Goal: Task Accomplishment & Management: Use online tool/utility

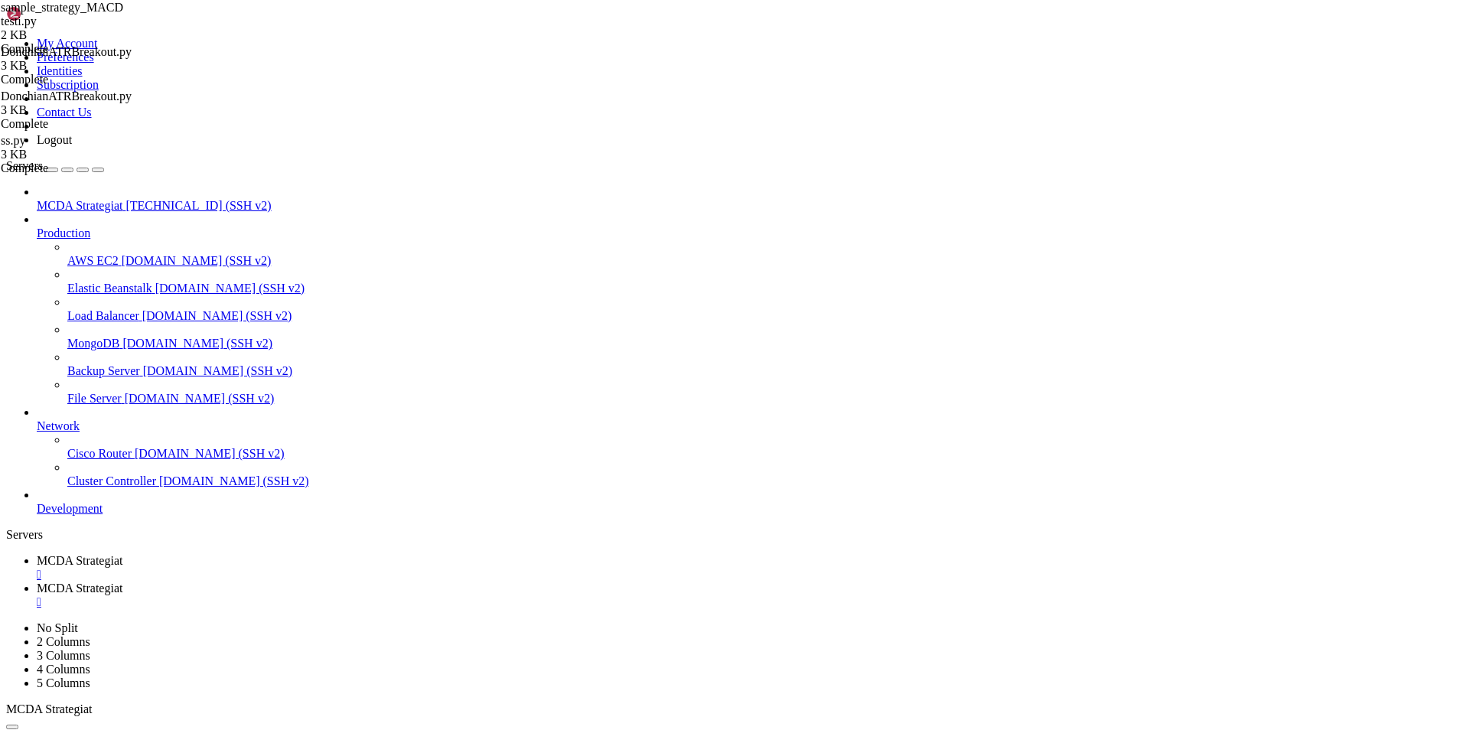
scroll to position [663, 0]
click at [122, 554] on span "MCDA Strategiat" at bounding box center [80, 560] width 86 height 13
click at [122, 582] on span "MCDA Strategiat" at bounding box center [80, 588] width 86 height 13
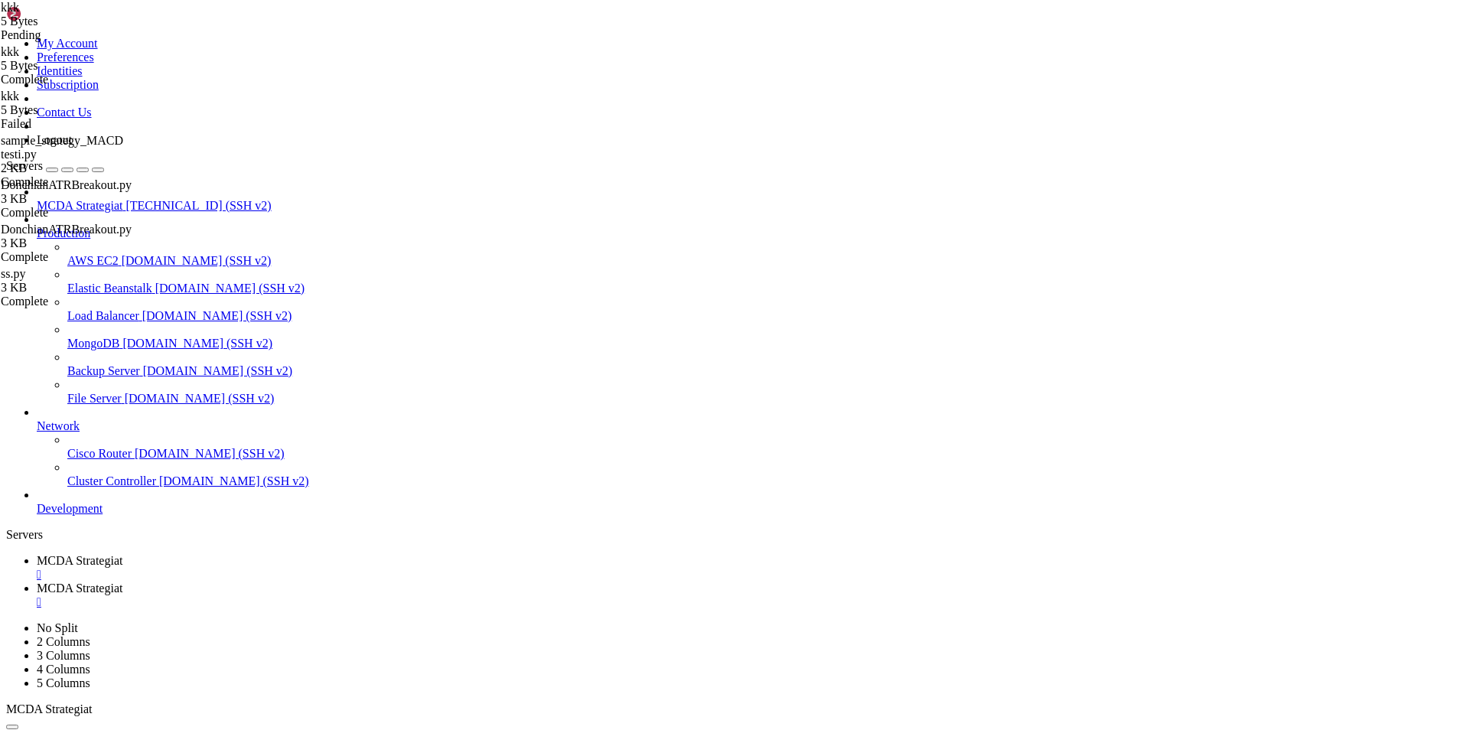
drag, startPoint x: 289, startPoint y: 74, endPoint x: 223, endPoint y: 76, distance: 65.8
paste textarea ""120": 0.02,"
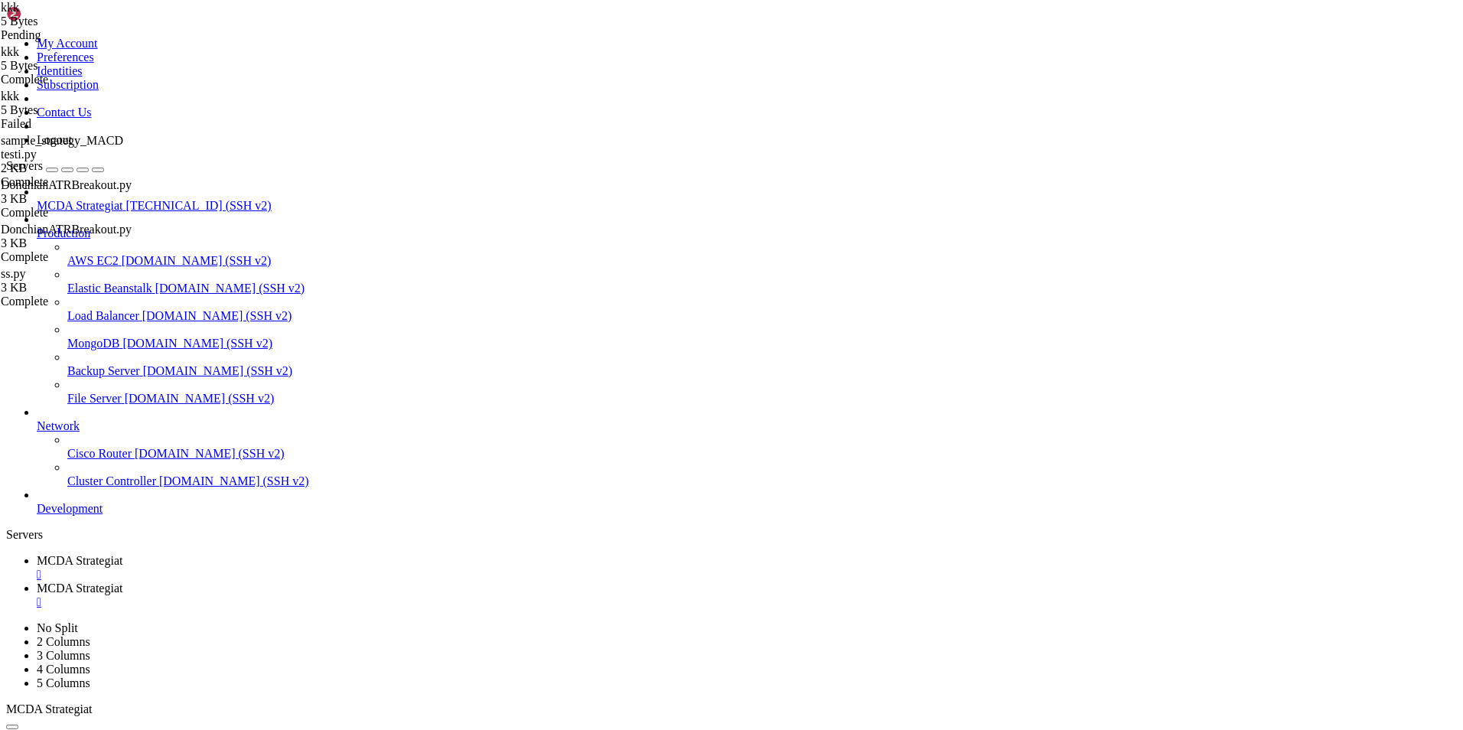
type textarea "# --- Do not remove these libs ---"
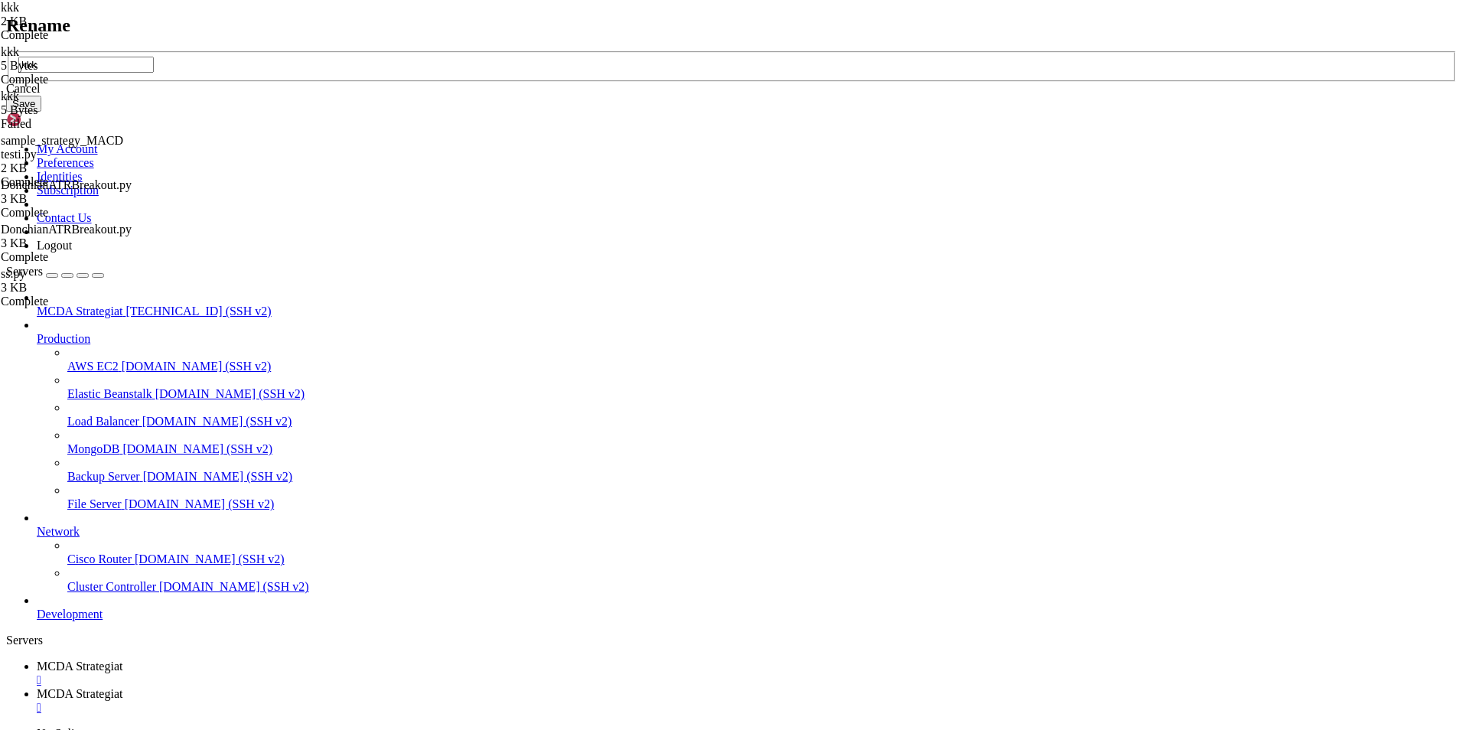
click at [154, 73] on input "kkk" at bounding box center [85, 65] width 135 height 16
type input "kkk.py"
click at [41, 112] on button "Save" at bounding box center [23, 104] width 35 height 16
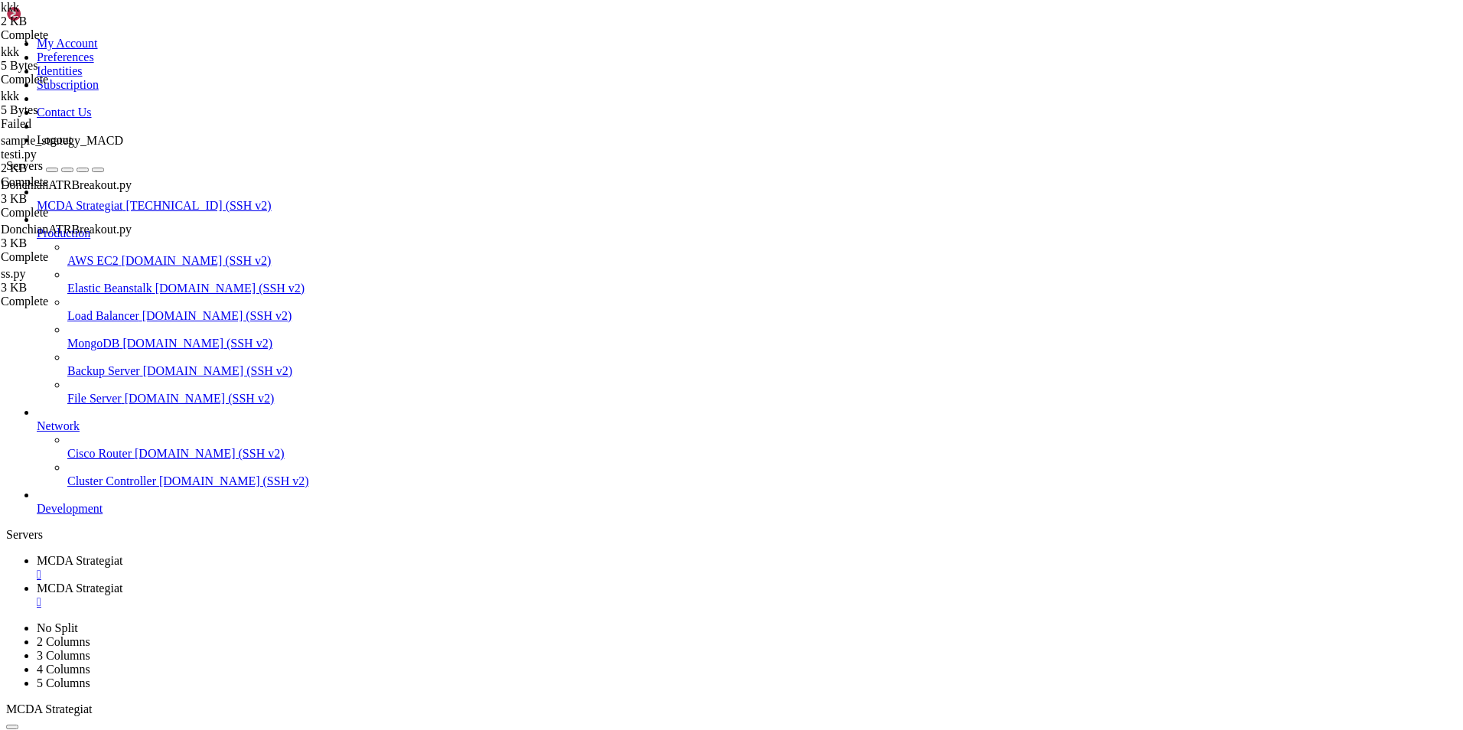
drag, startPoint x: 386, startPoint y: 654, endPoint x: 207, endPoint y: 63, distance: 618.1
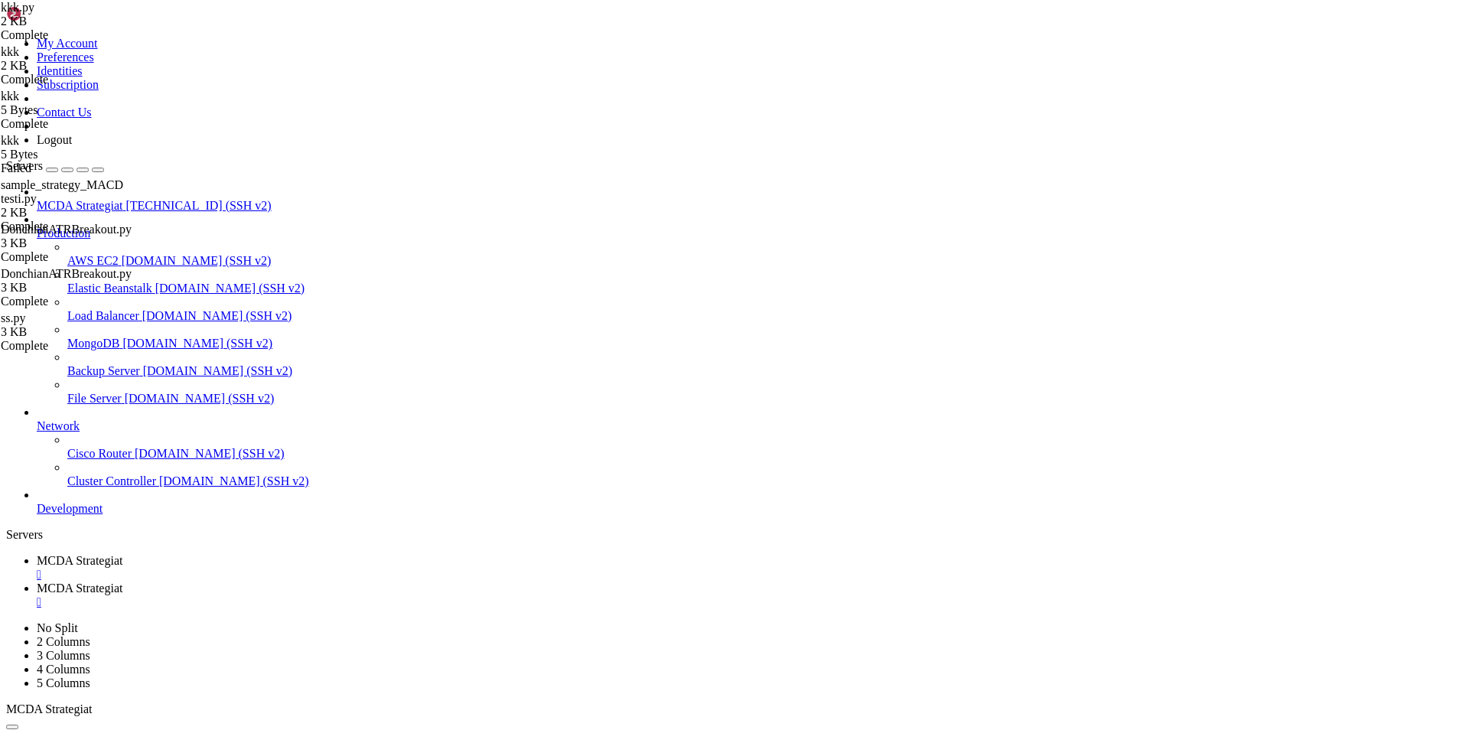
type textarea "# --- Do not remove these libs --- from freqtrade.strategy.interface import ISt…"
paste textarea
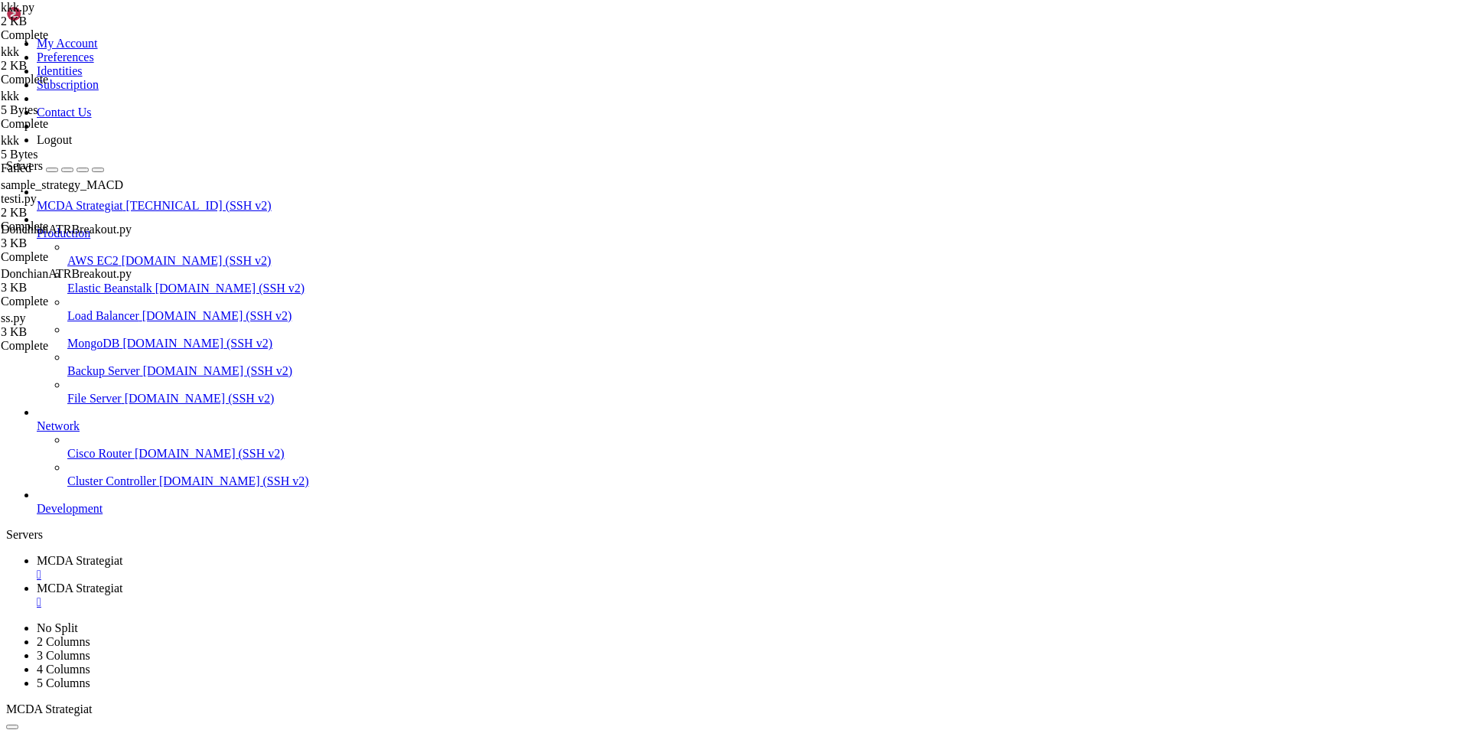
type textarea "return dataframe"
click at [122, 554] on span "MCDA Strategiat" at bounding box center [80, 560] width 86 height 13
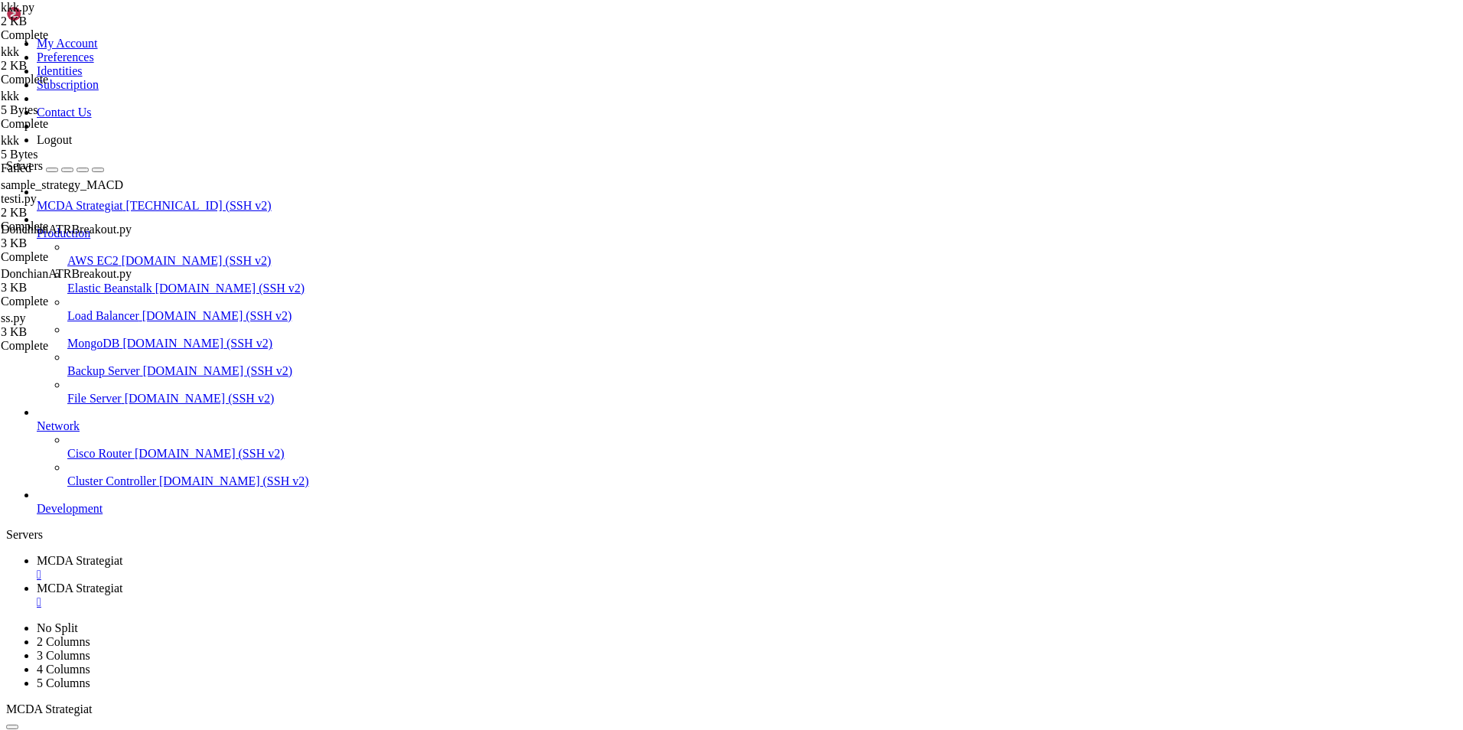
click at [122, 582] on span "MCDA Strategiat" at bounding box center [80, 588] width 86 height 13
click at [122, 554] on span "MCDA Strategiat" at bounding box center [80, 560] width 86 height 13
click at [388, 582] on link "MCDA Strategiat " at bounding box center [747, 596] width 1420 height 28
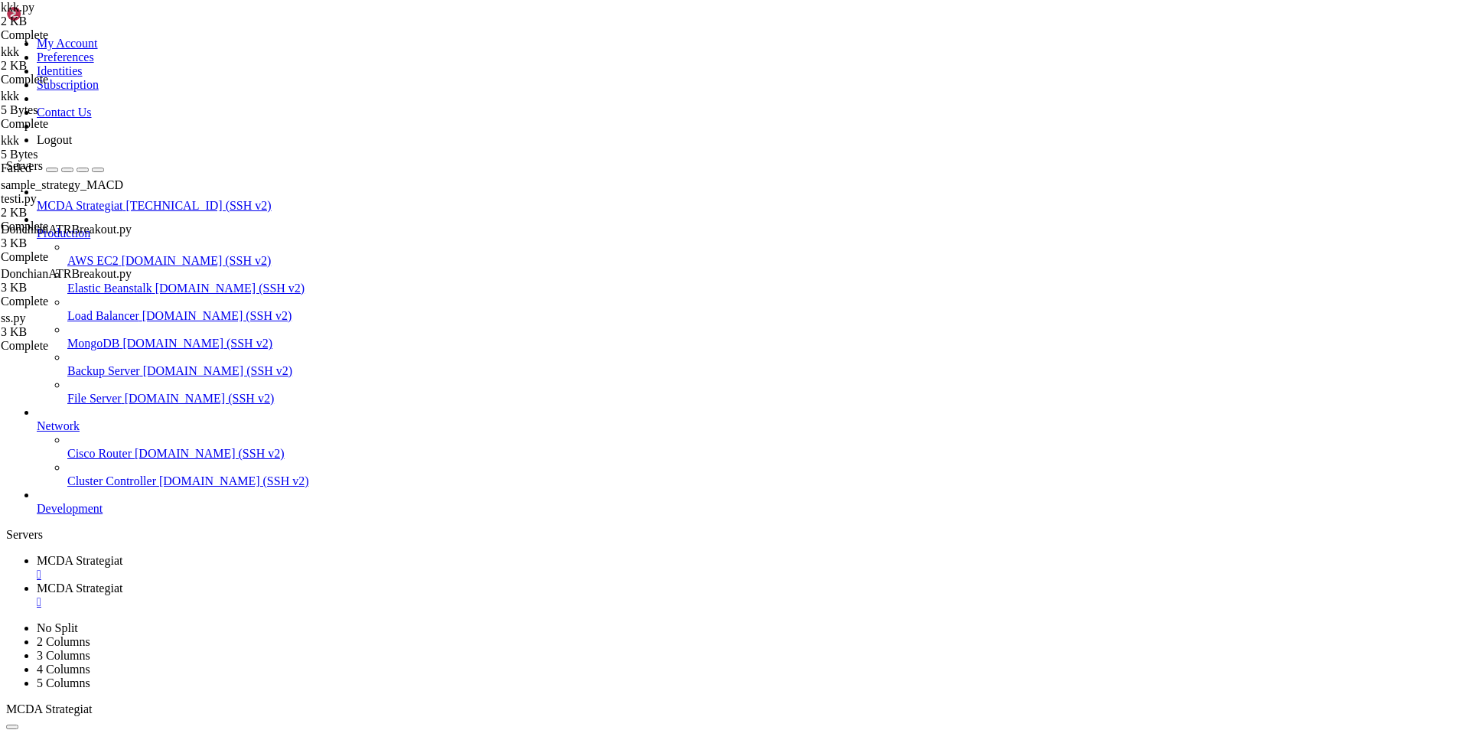
type input "/root/ft_userdata/user_data"
click at [449, 595] on div "" at bounding box center [747, 602] width 1420 height 14
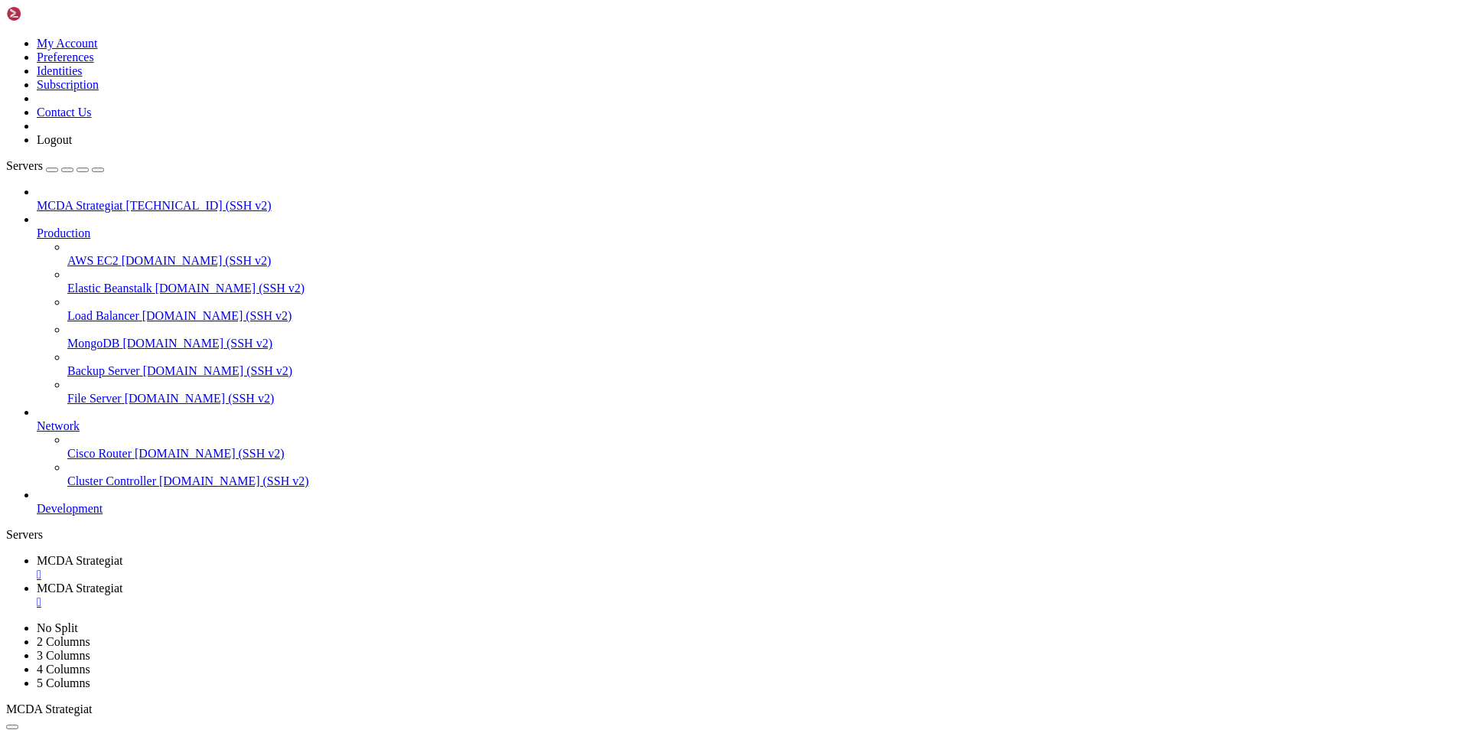
type input "/root/ft_userdata/user_data"
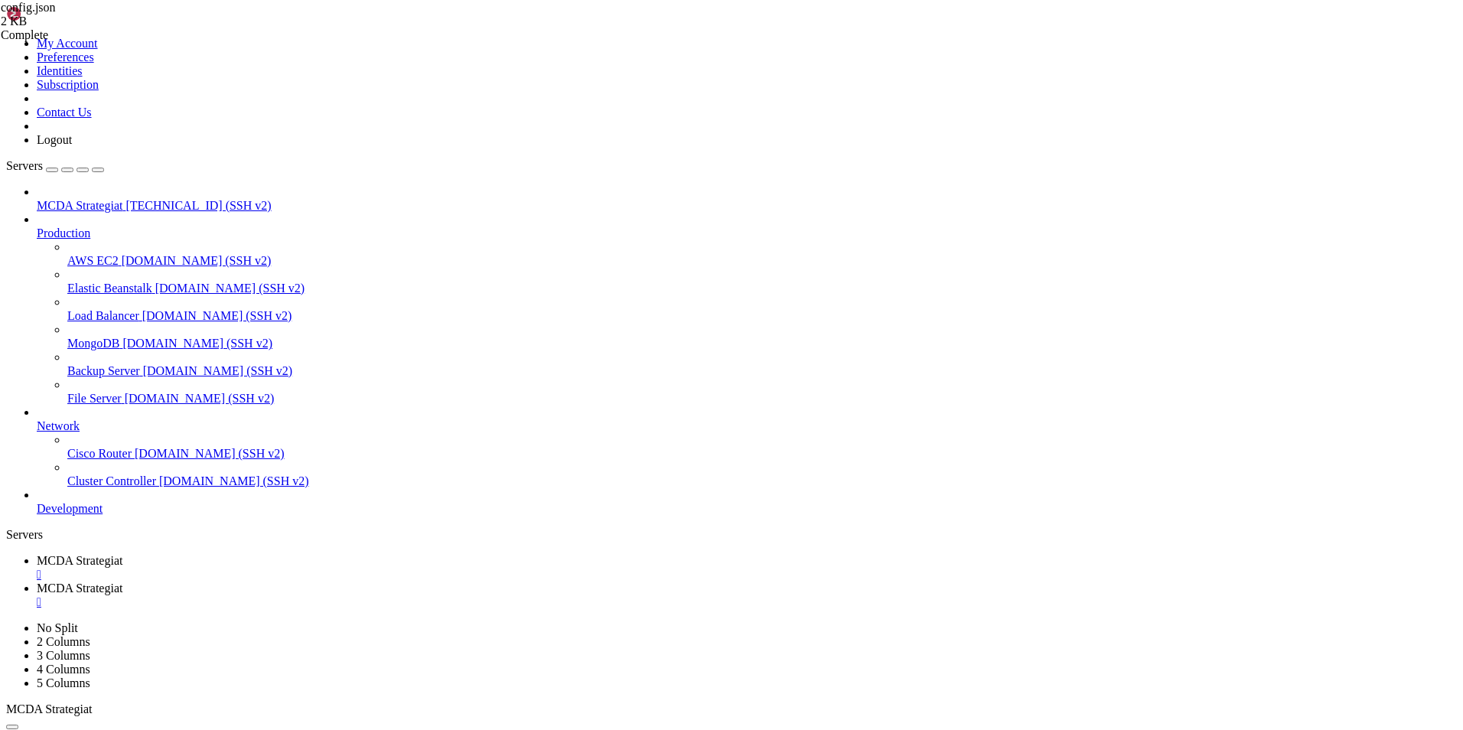
type textarea "}"
type textarea ""freqai": {"
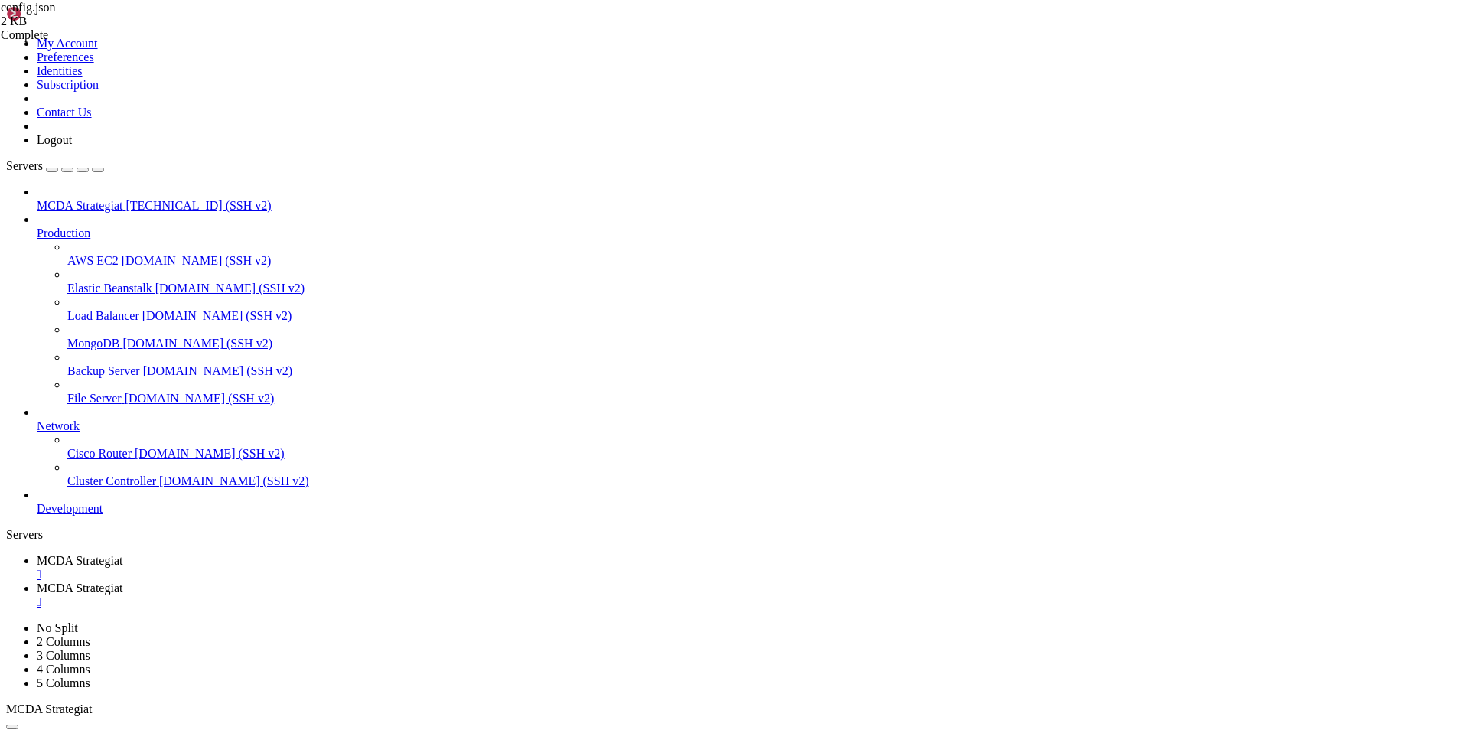
type textarea "},"
type textarea ""freqai": {"
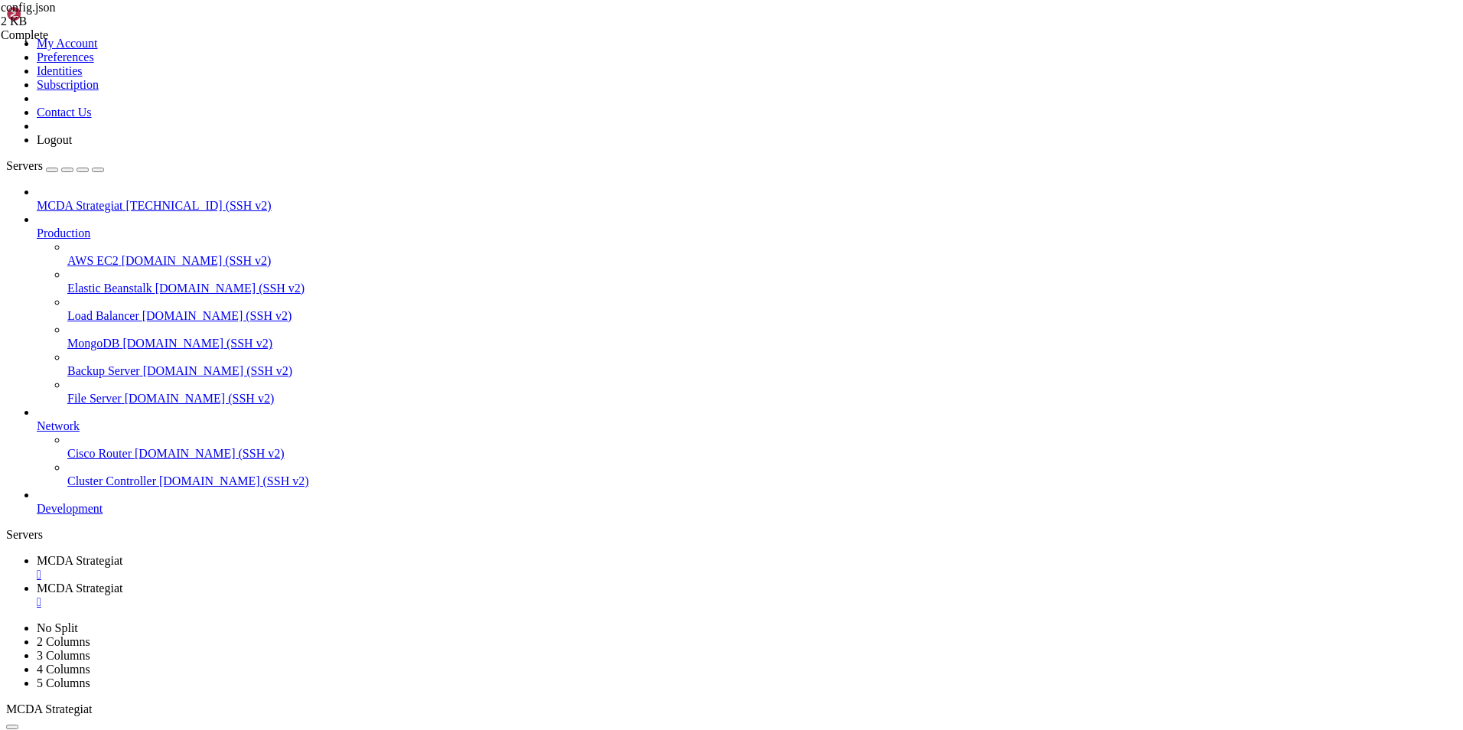
drag, startPoint x: 272, startPoint y: 694, endPoint x: 249, endPoint y: 691, distance: 23.2
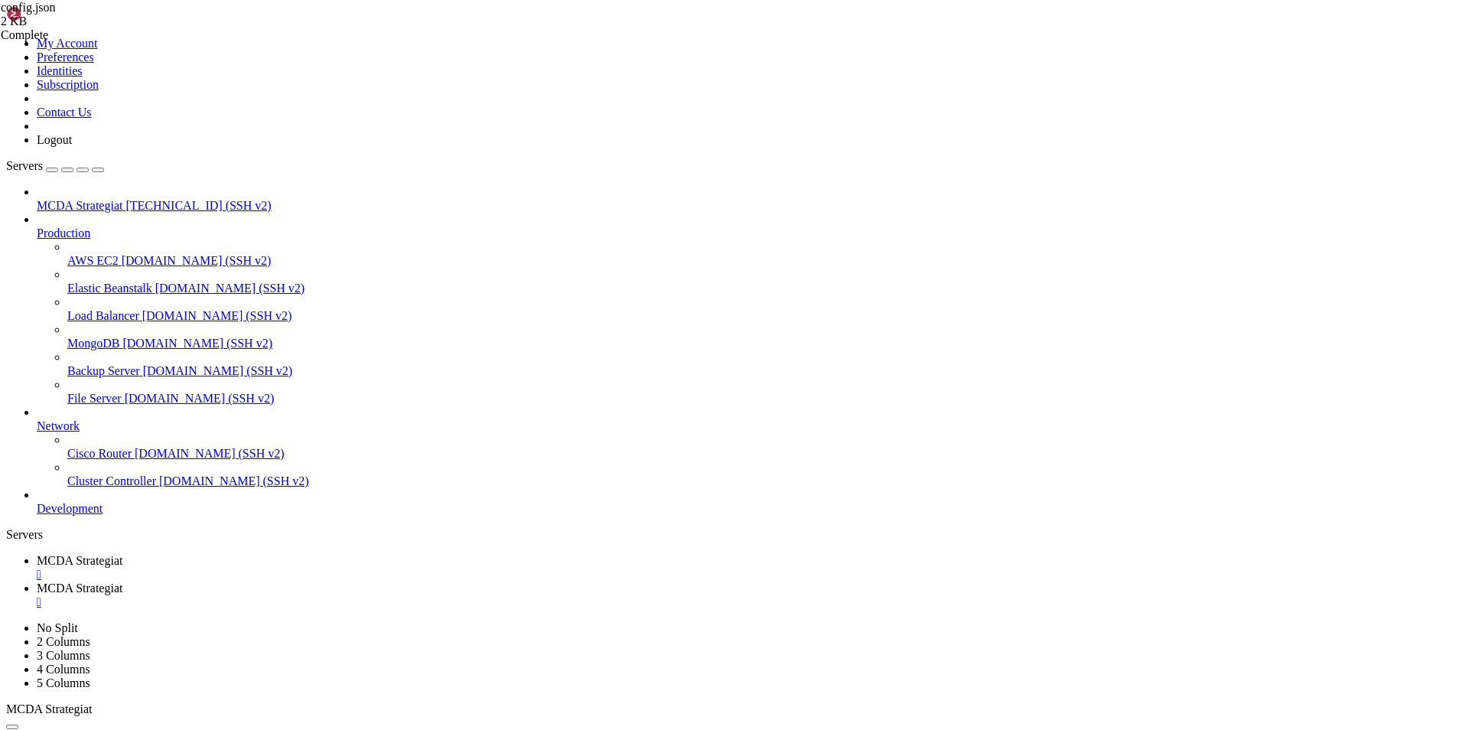
type textarea "}"
type textarea "},"
type textarea "}"
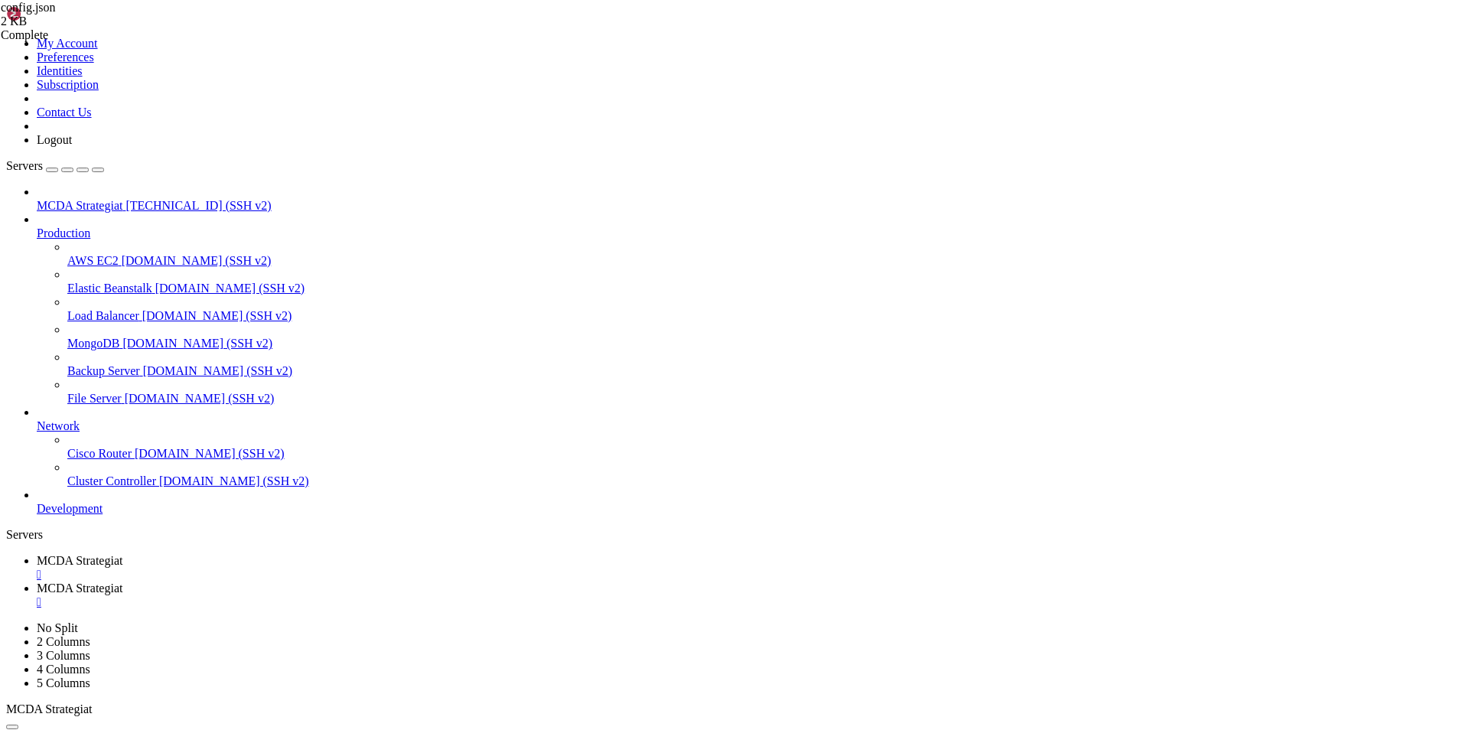
scroll to position [251, 0]
type textarea ""password": "[SECURITY_DATA]""
drag, startPoint x: 233, startPoint y: 684, endPoint x: 224, endPoint y: 687, distance: 9.7
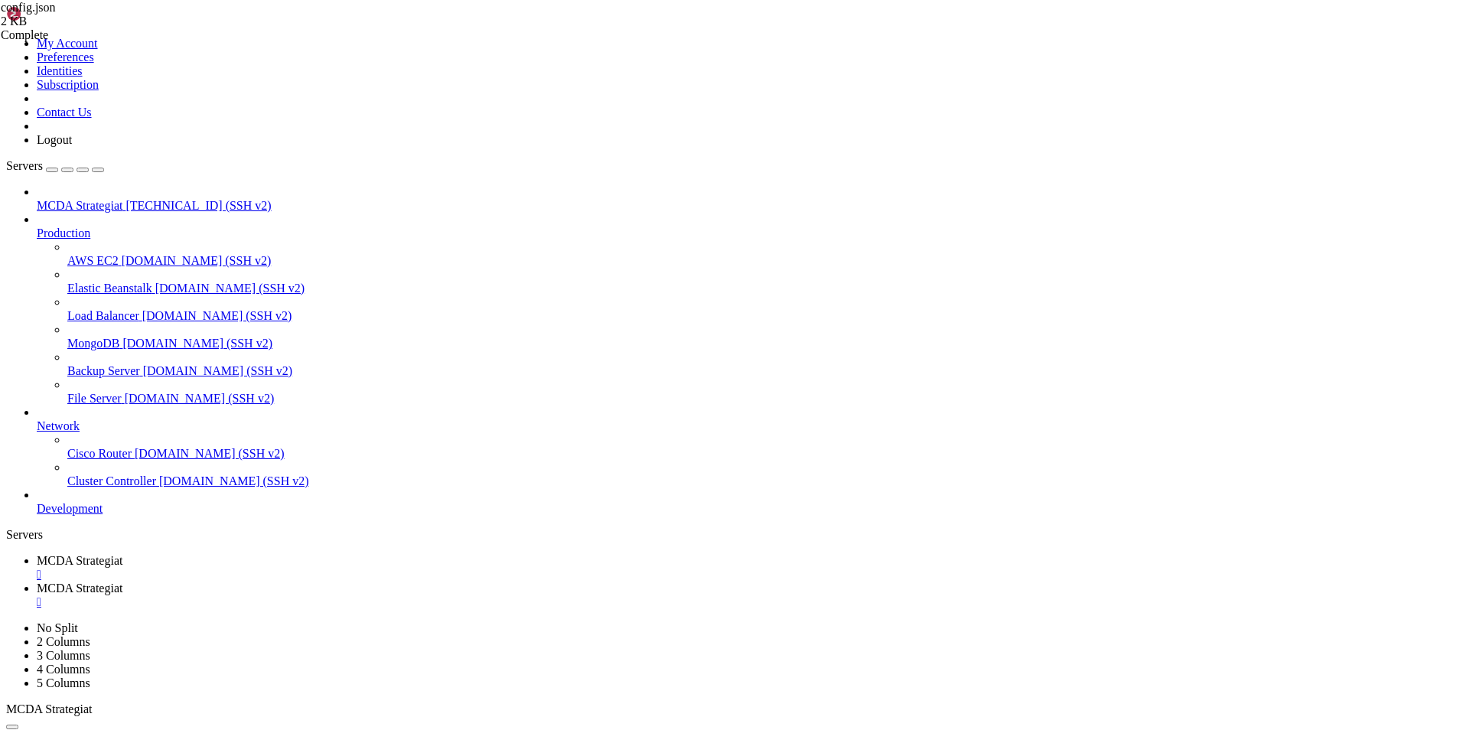
type textarea "}"
paste textarea "}"
type textarea "}"
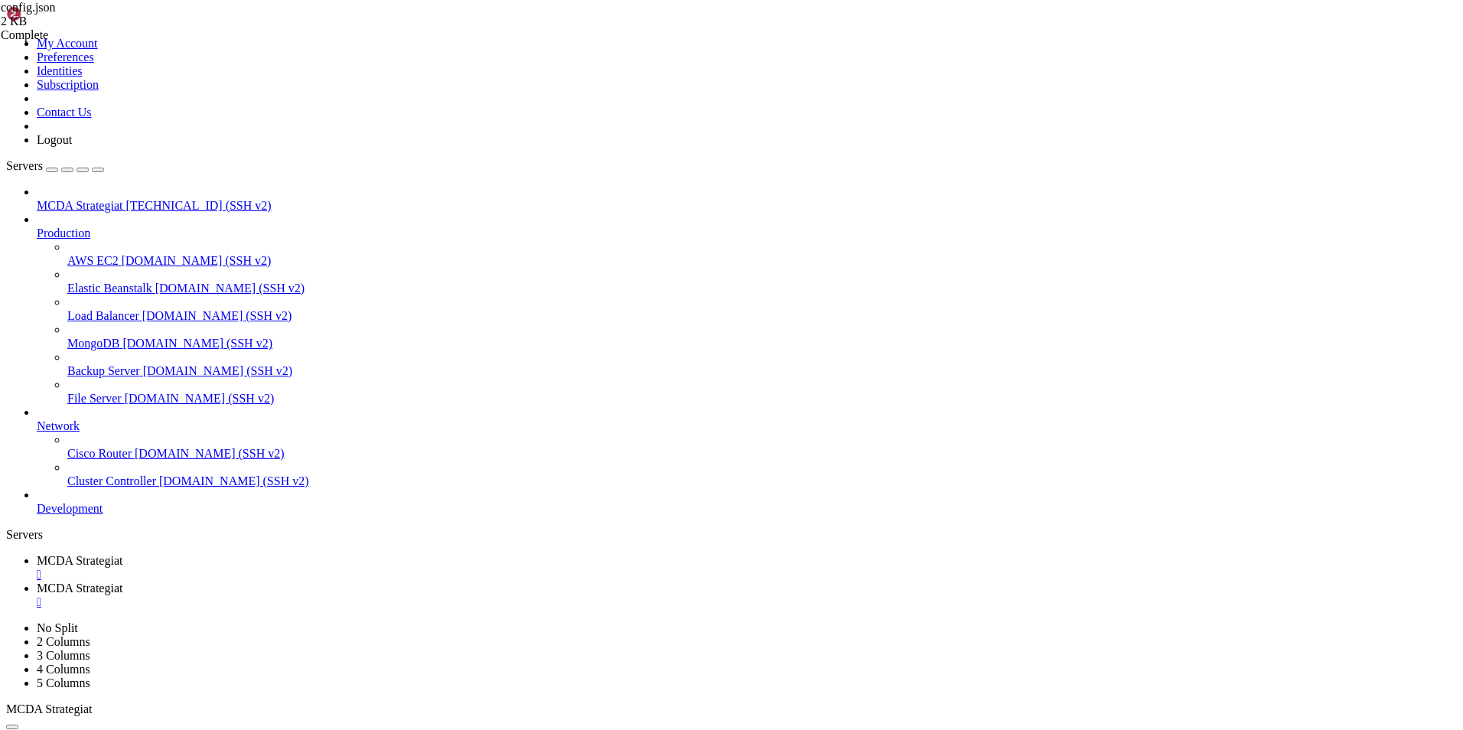
scroll to position [260, 0]
type textarea "}"
click at [122, 554] on span "MCDA Strategiat" at bounding box center [80, 560] width 86 height 13
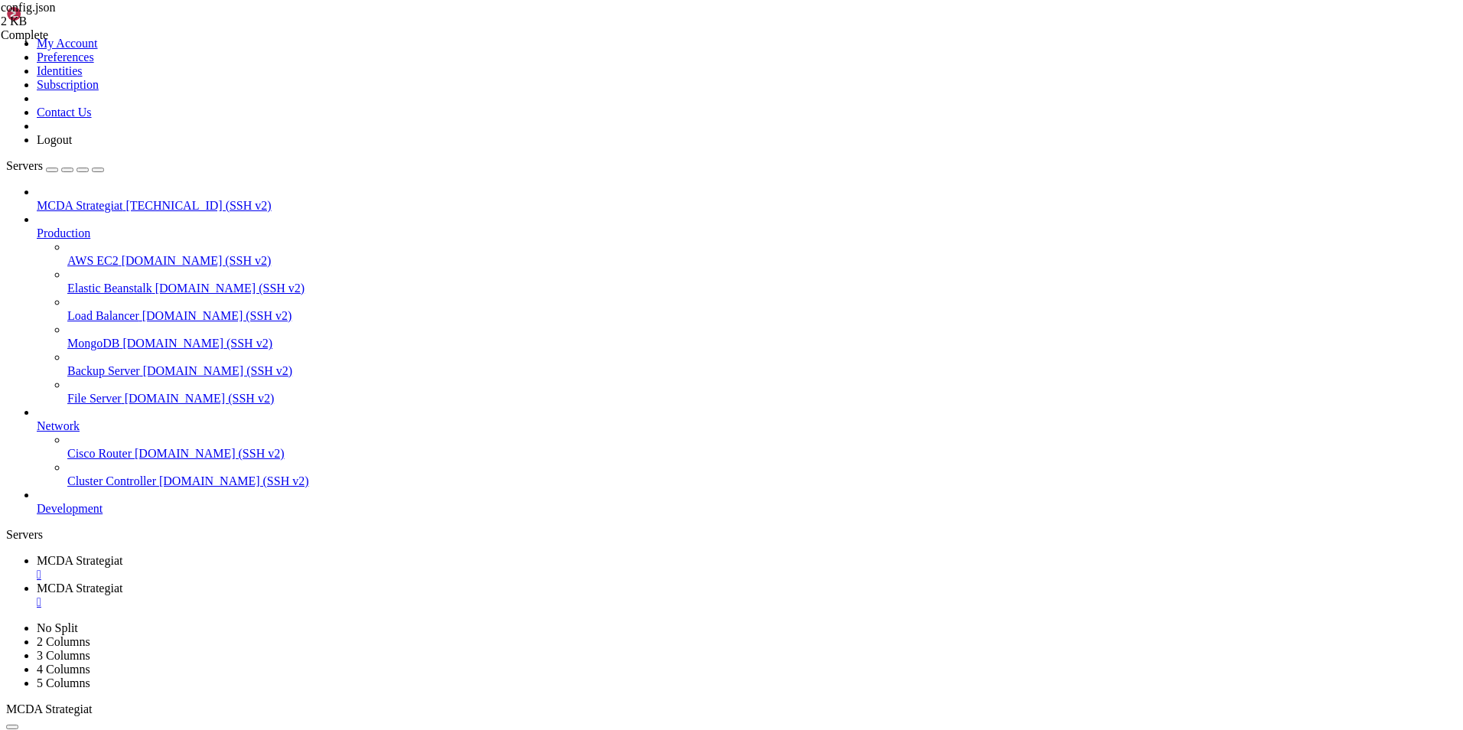
scroll to position [1353, 0]
drag, startPoint x: 559, startPoint y: 1450, endPoint x: 13, endPoint y: 1148, distance: 623.8
copy div "[DATE] 13:10:25,879 - freqtrade - INFO - freqtrade 2025.8 [DATE] 13:10:26,472 -…"
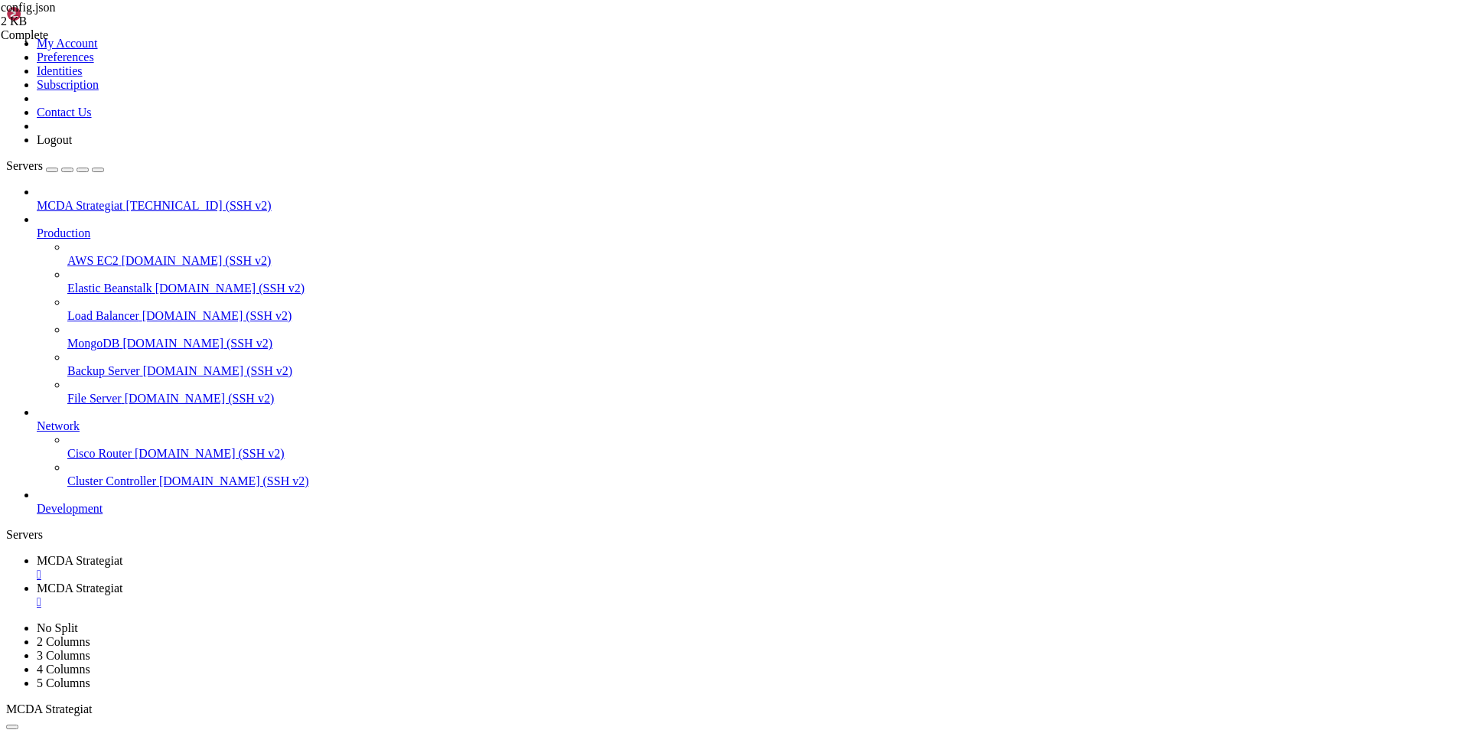
click at [122, 582] on span "MCDA Strategiat" at bounding box center [80, 588] width 86 height 13
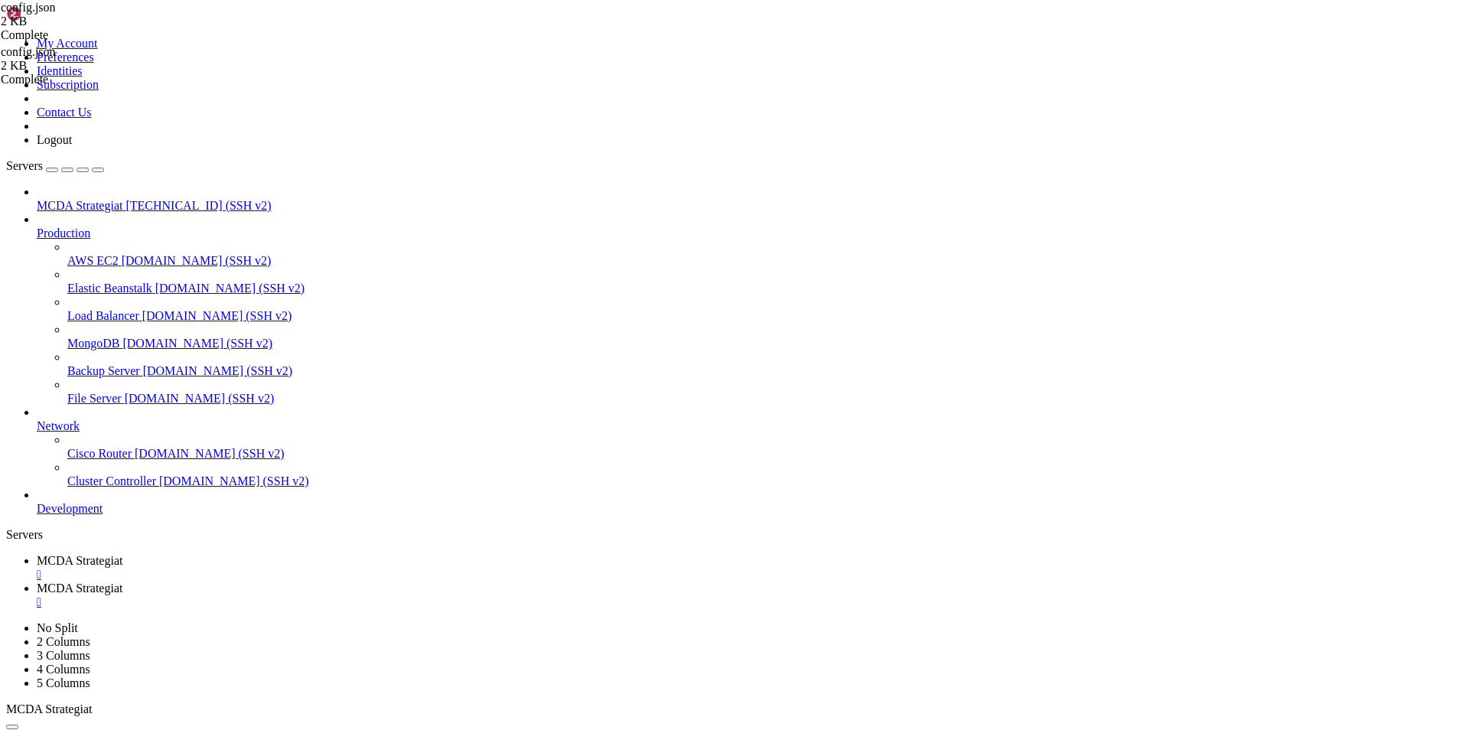
drag, startPoint x: 281, startPoint y: 690, endPoint x: 238, endPoint y: 47, distance: 644.2
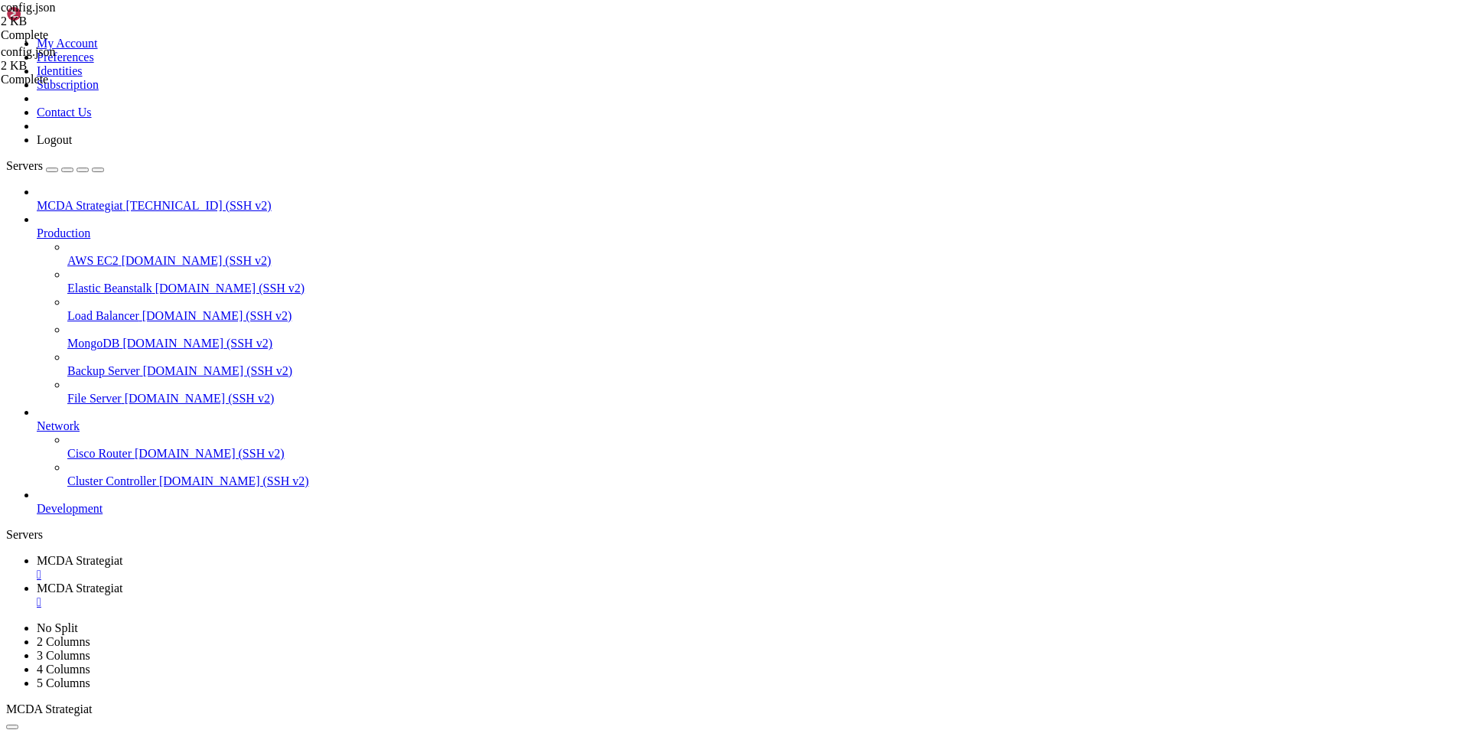
drag, startPoint x: 310, startPoint y: 690, endPoint x: 246, endPoint y: 32, distance: 660.5
type textarea "{"
paste textarea
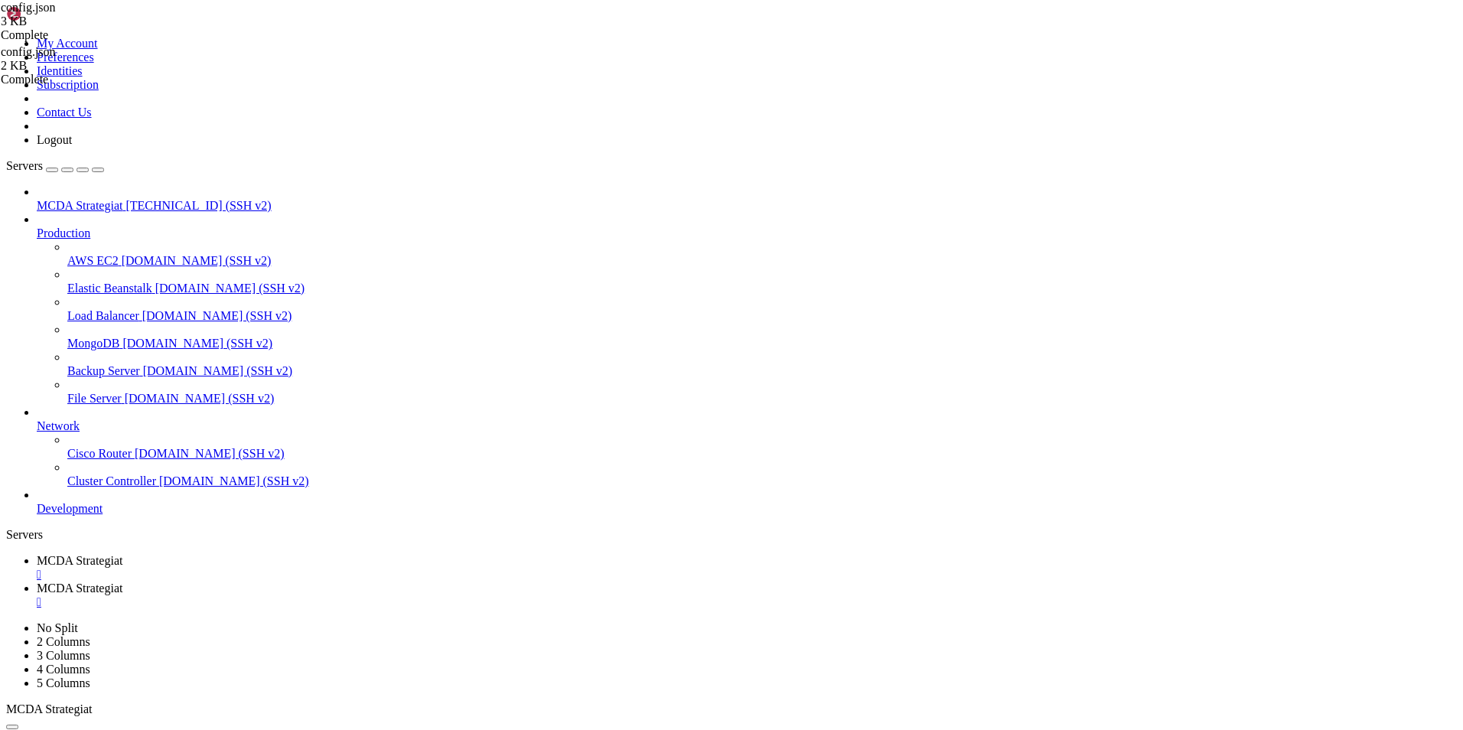
click at [122, 554] on span "MCDA Strategiat" at bounding box center [80, 560] width 86 height 13
click at [122, 582] on span "MCDA Strategiat" at bounding box center [80, 588] width 86 height 13
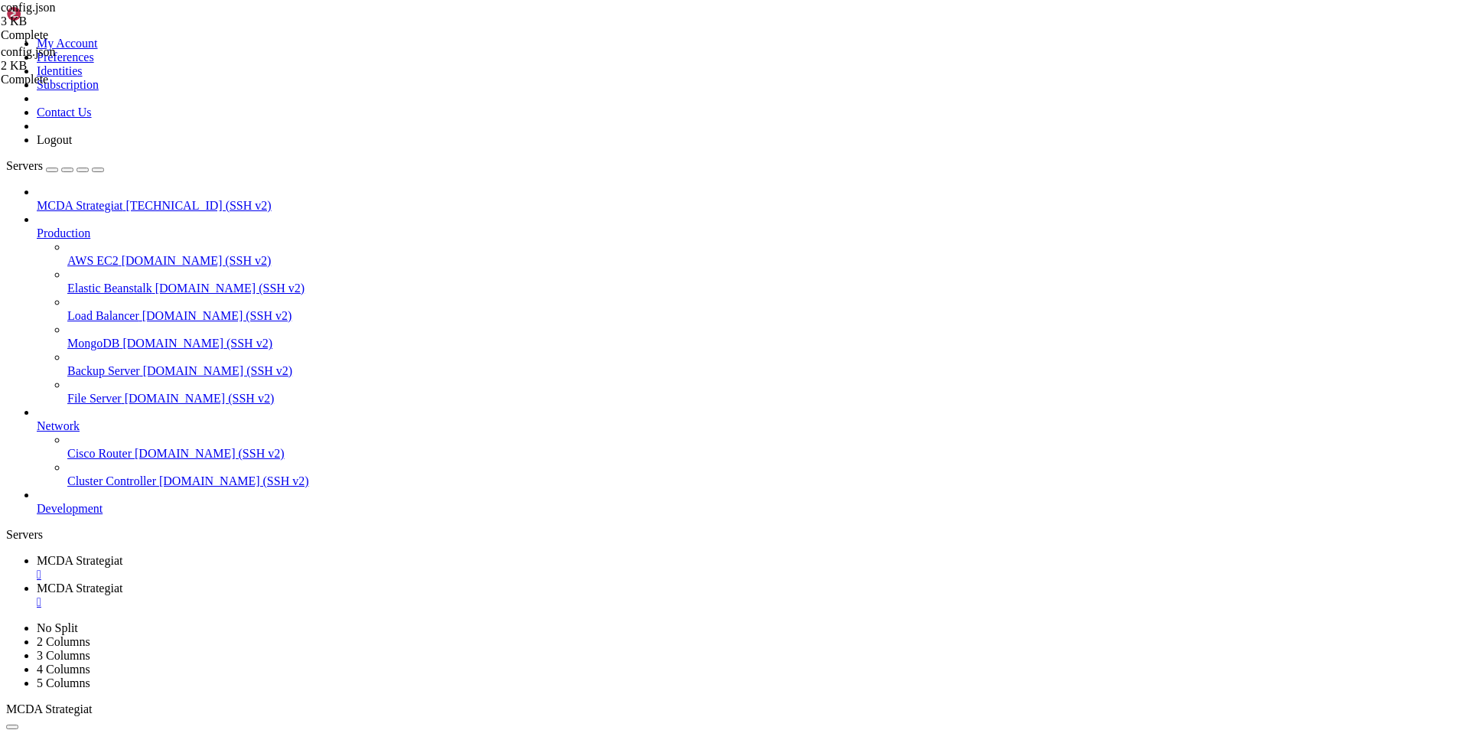
type input "/root/ft_userdata/user_data/strategies"
click at [122, 554] on span "MCDA Strategiat" at bounding box center [80, 560] width 86 height 13
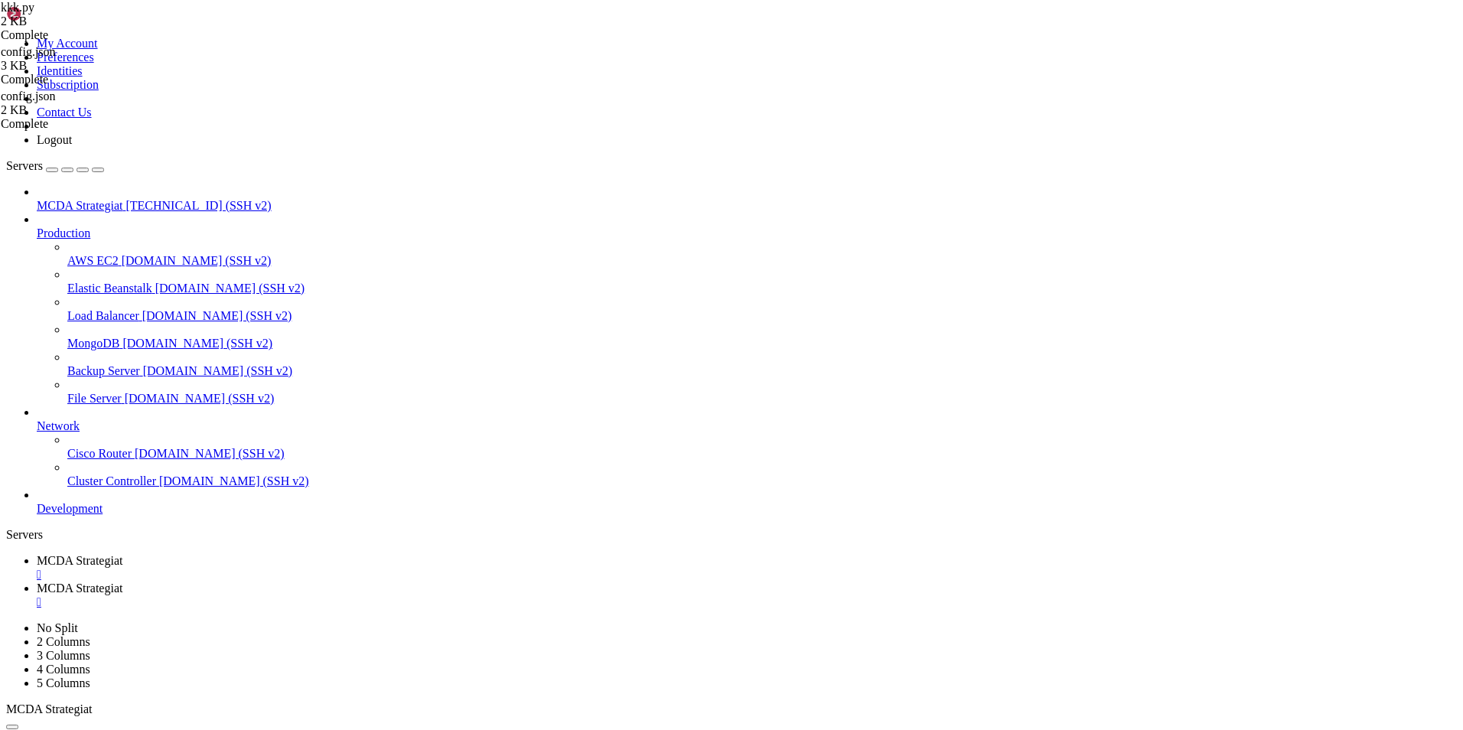
click at [122, 582] on span "MCDA Strategiat" at bounding box center [80, 588] width 86 height 13
click at [445, 595] on div "" at bounding box center [747, 602] width 1420 height 14
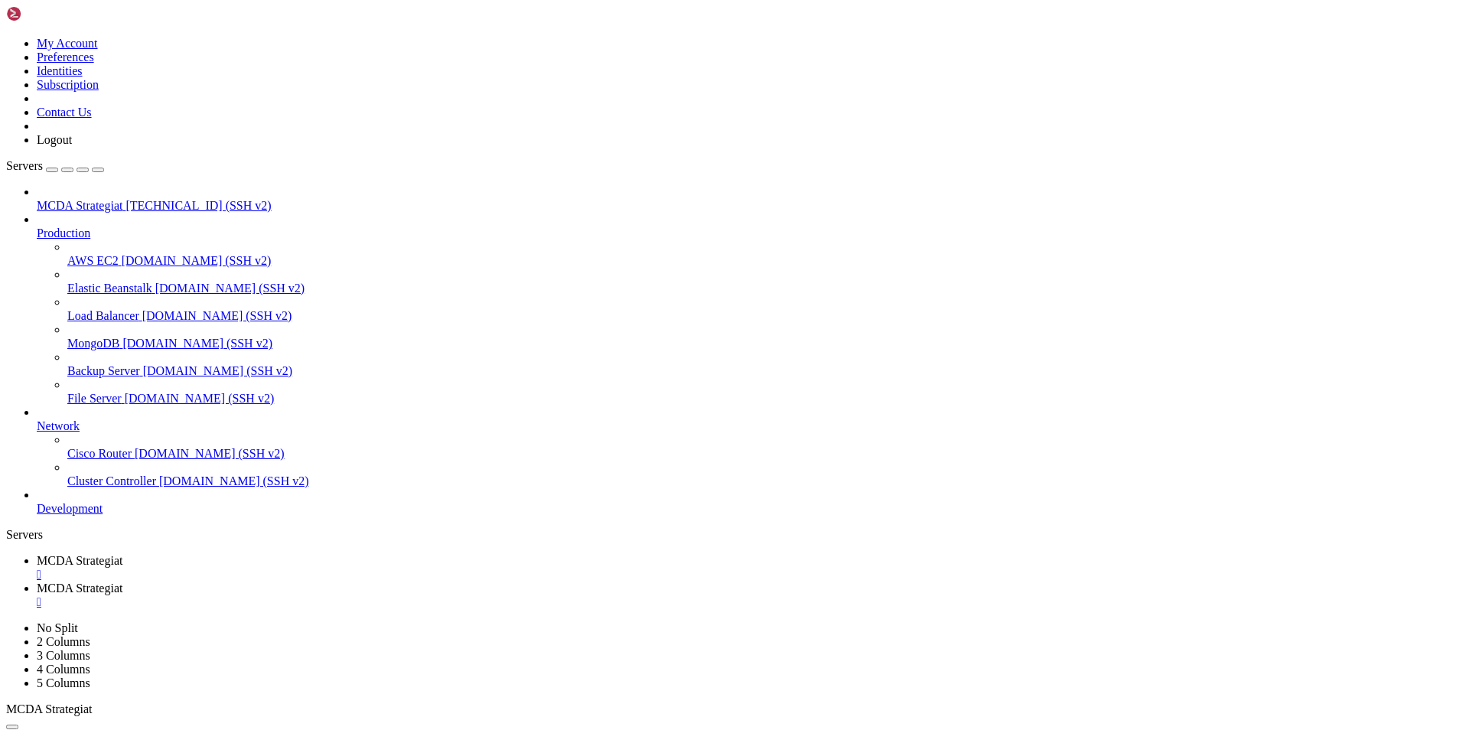
type input "/root/ft_userdata/user_data"
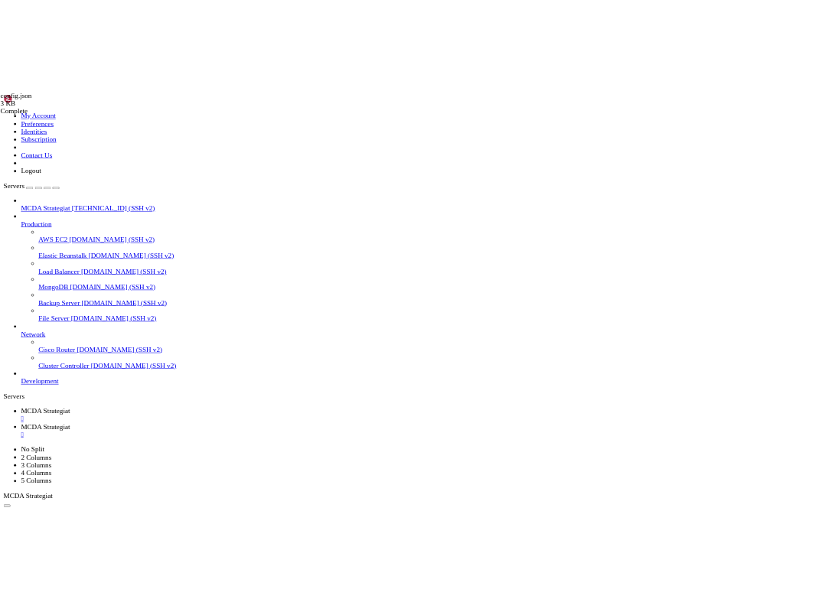
scroll to position [352, 0]
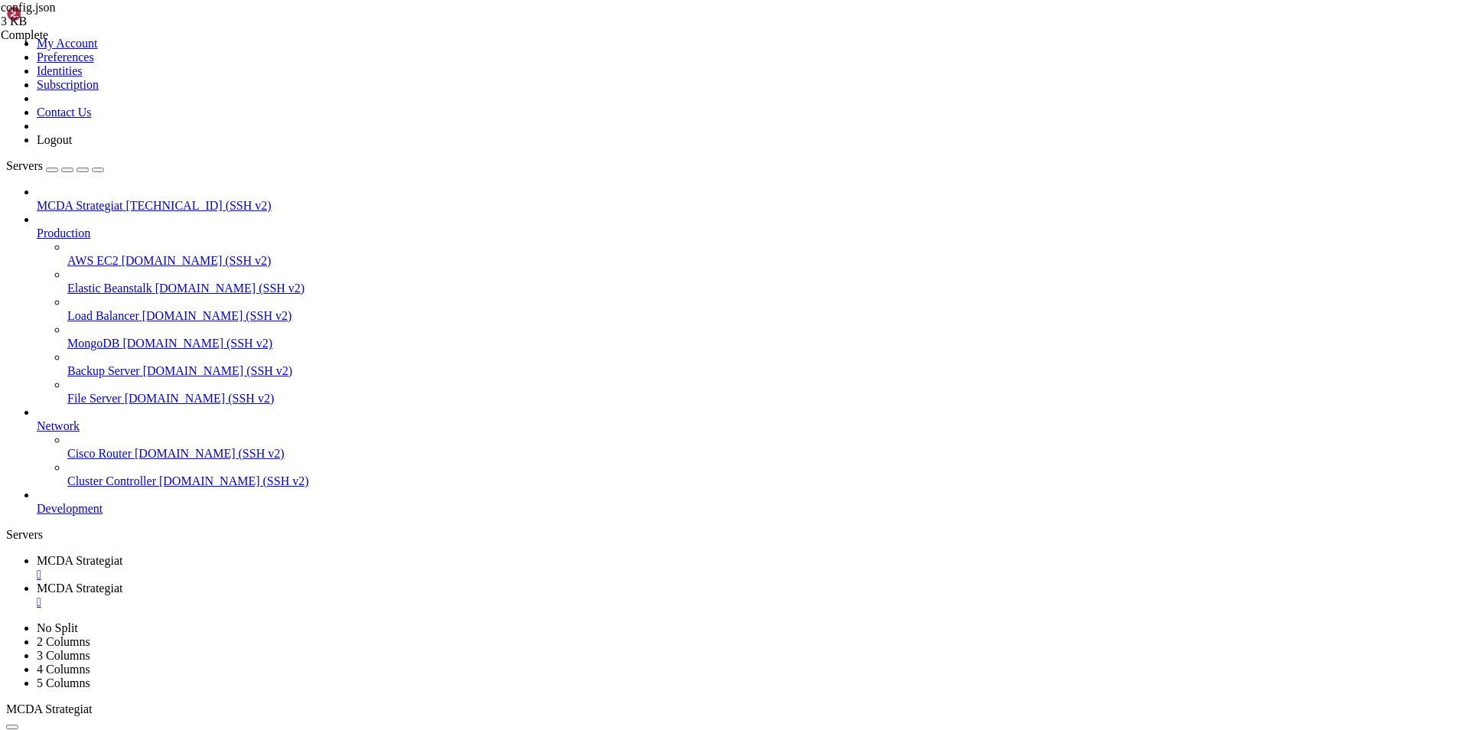
type textarea ""BNB/EUR","
click at [122, 554] on span "MCDA Strategiat" at bounding box center [80, 560] width 86 height 13
click at [122, 582] on span "MCDA Strategiat" at bounding box center [80, 588] width 86 height 13
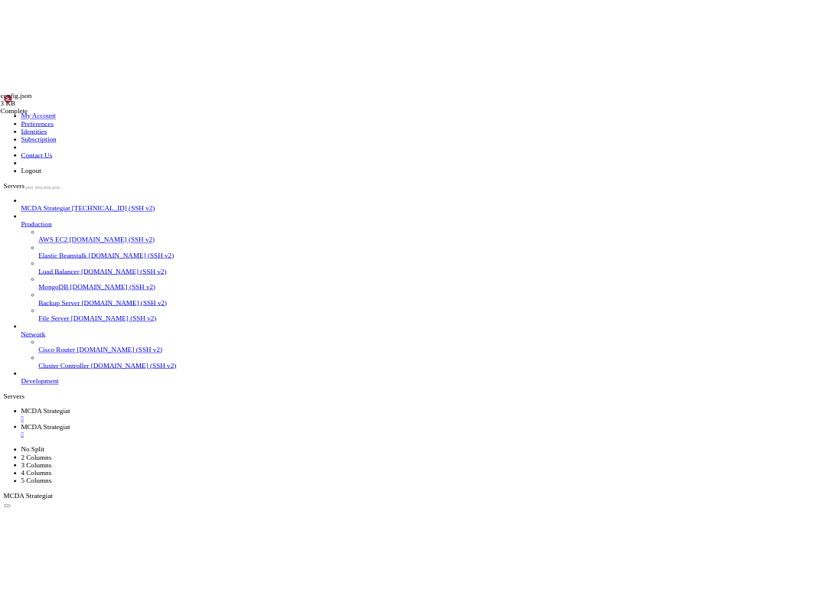
scroll to position [3604, 0]
